Goal: Information Seeking & Learning: Learn about a topic

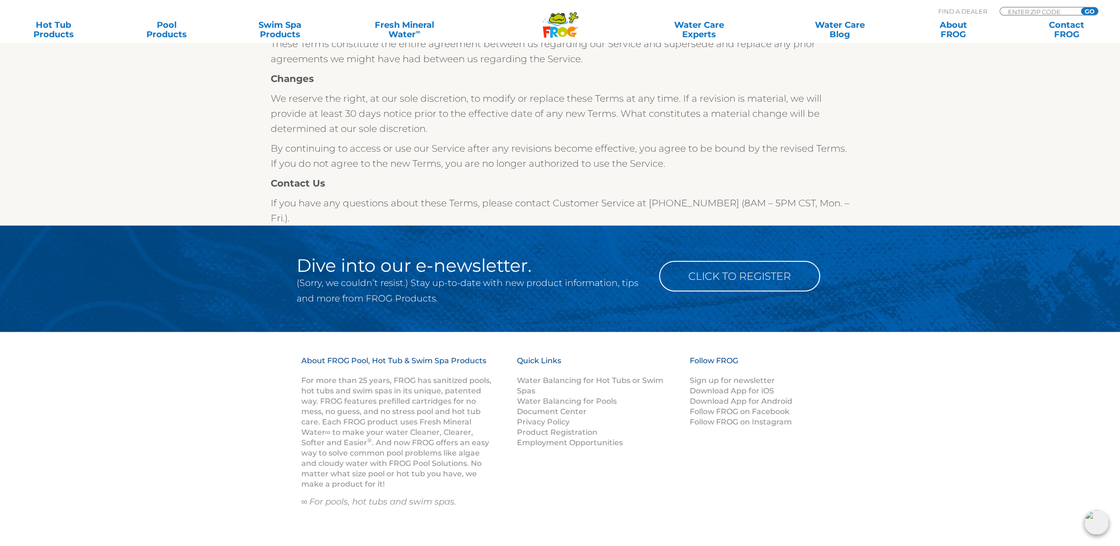
scroll to position [2905, 0]
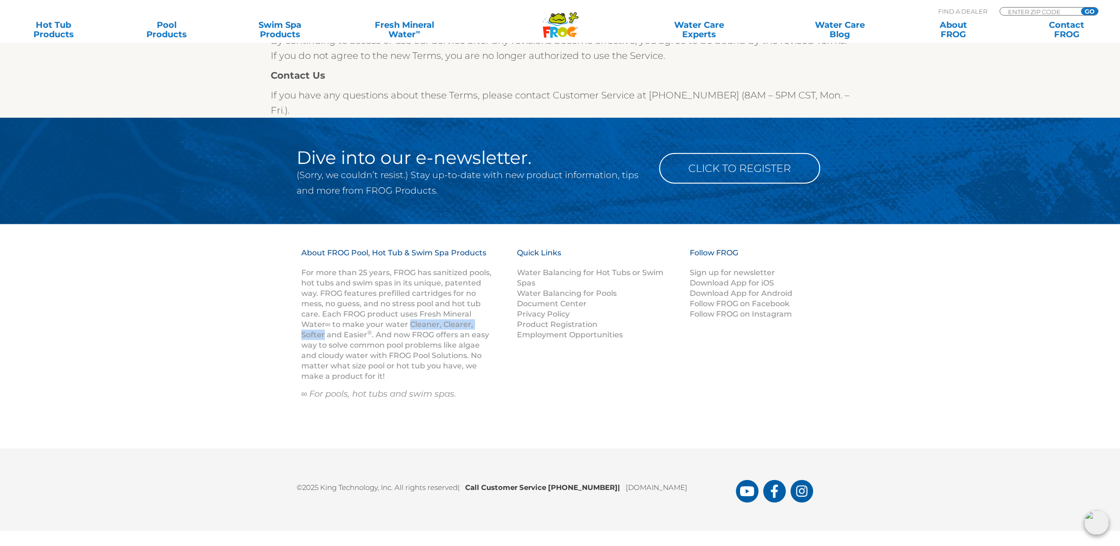
drag, startPoint x: 408, startPoint y: 324, endPoint x: 323, endPoint y: 336, distance: 85.6
click at [323, 336] on p "For more than 25 years, FROG has sanitized pools, hot tubs and swim spas in its…" at bounding box center [397, 324] width 192 height 114
copy p "Cleaner, Clearer, Softer"
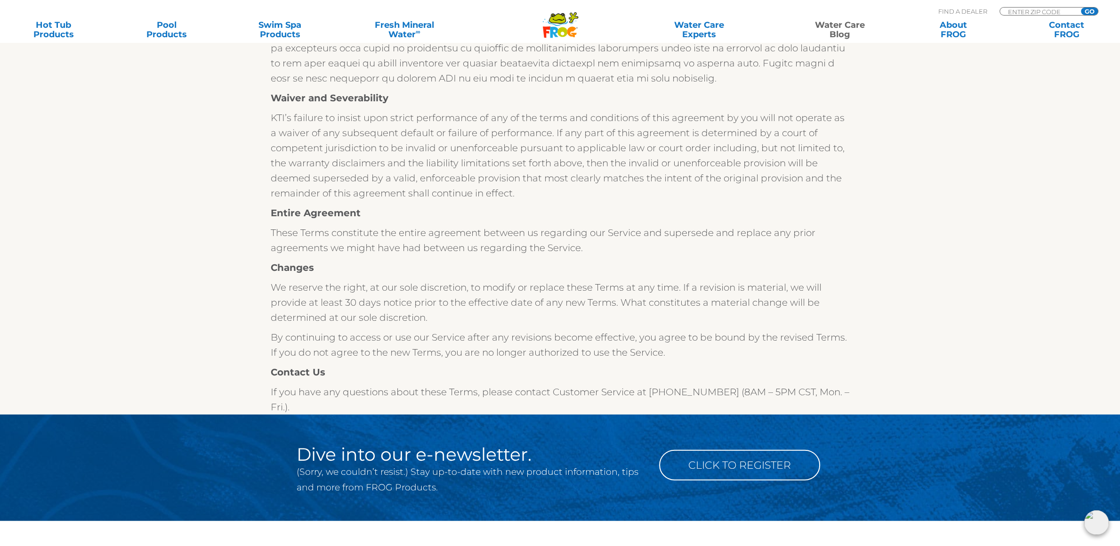
click at [834, 28] on link "Water Care Blog" at bounding box center [840, 29] width 88 height 19
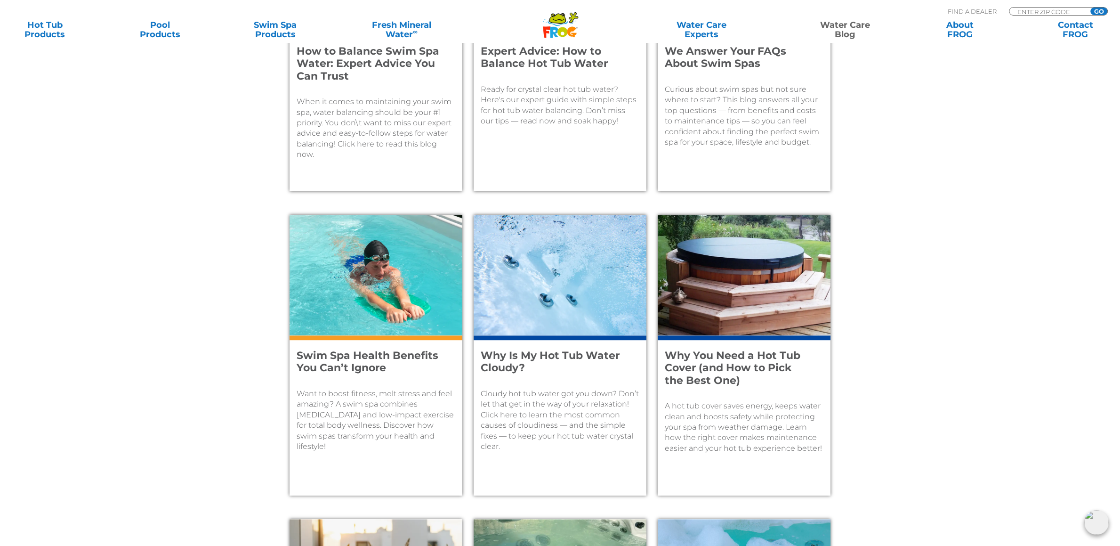
scroll to position [297, 0]
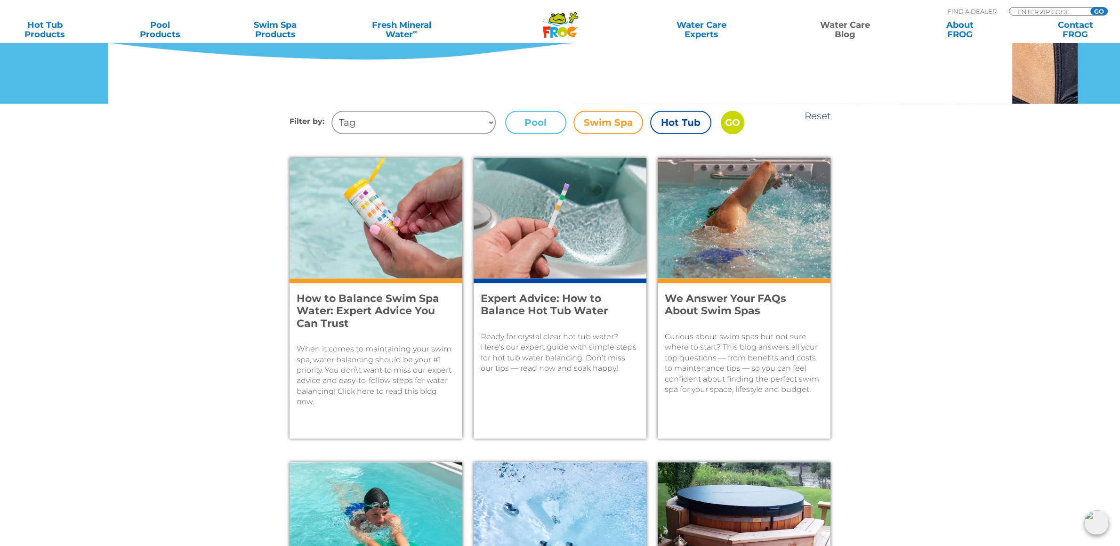
click at [360, 308] on h4 "How to Balance Swim Spa Water: Expert Advice You Can Trust" at bounding box center [370, 310] width 146 height 37
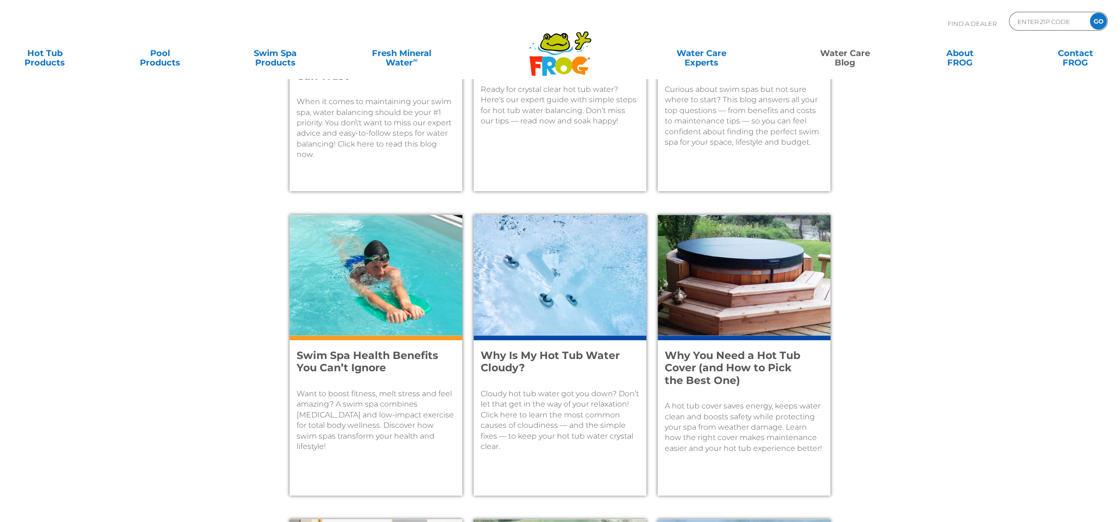
scroll to position [544, 0]
click at [579, 346] on div "Why Is My Hot Tub Water Cloudy? Cloudy hot tub water got you down? Don’t let th…" at bounding box center [560, 415] width 173 height 160
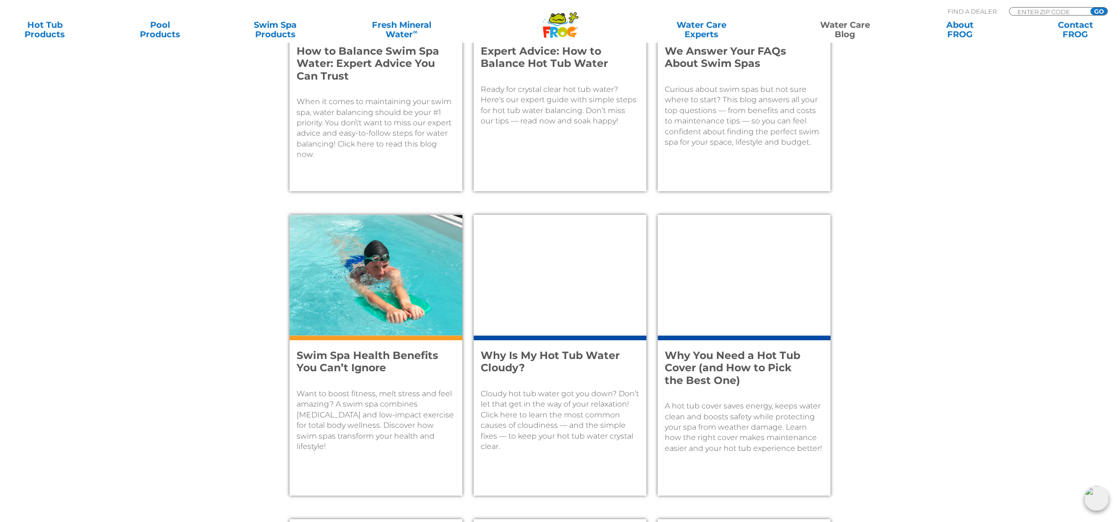
scroll to position [1284, 0]
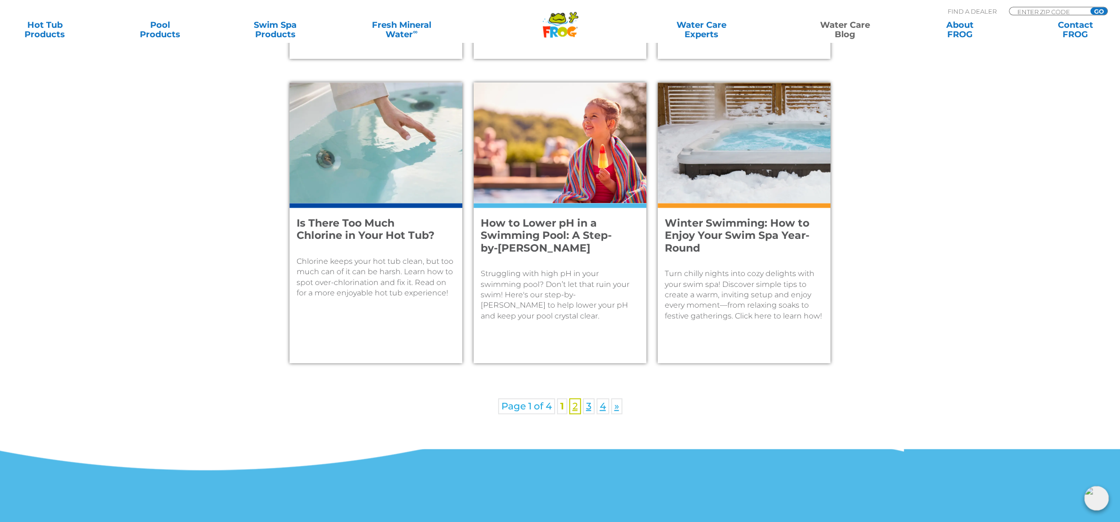
click at [576, 406] on link "2" at bounding box center [575, 406] width 12 height 16
